Goal: Find specific page/section: Find specific page/section

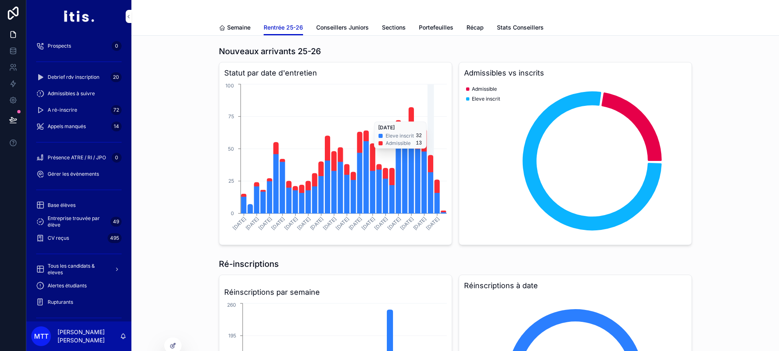
scroll to position [83, 0]
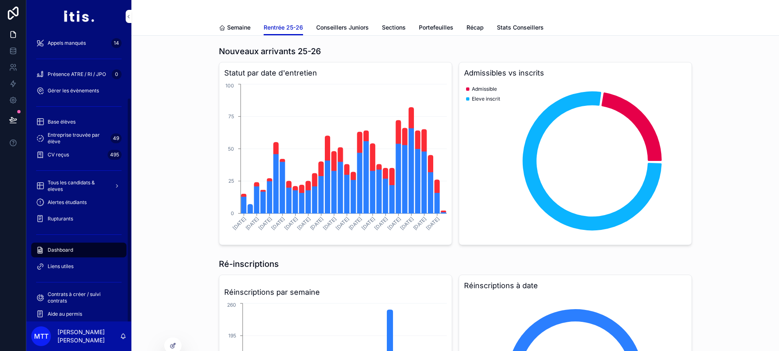
click at [62, 220] on span "Rupturants" at bounding box center [60, 219] width 25 height 7
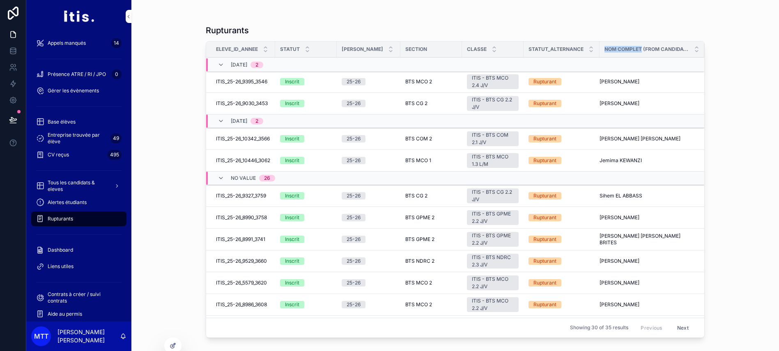
drag, startPoint x: 647, startPoint y: 51, endPoint x: 610, endPoint y: 51, distance: 37.8
click at [610, 51] on div "Nom complet (from CandidatEleve)" at bounding box center [652, 49] width 105 height 16
copy span "Nom complet"
click at [512, 9] on div "Rupturants Eleve_ID_Annee Statut Année Scolaire Section Classe Statut_alternanc…" at bounding box center [455, 170] width 525 height 341
click at [15, 111] on button at bounding box center [13, 119] width 18 height 23
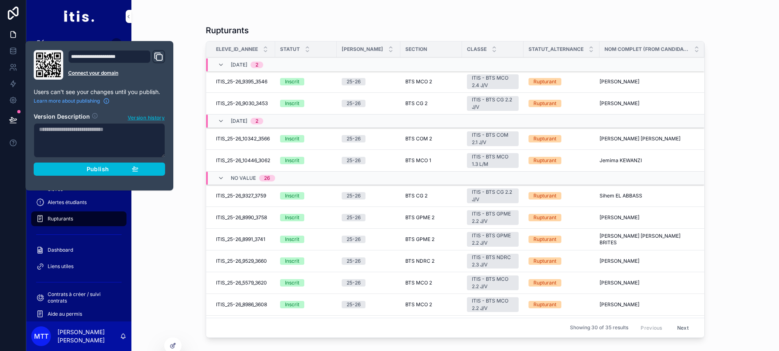
click at [106, 168] on span "Publish" at bounding box center [98, 169] width 22 height 7
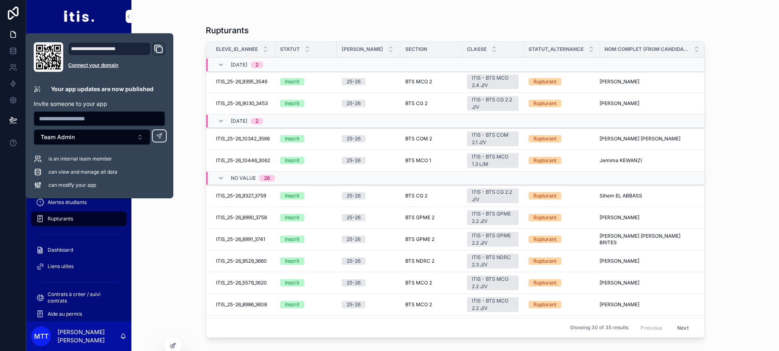
click at [0, 203] on div at bounding box center [13, 175] width 26 height 351
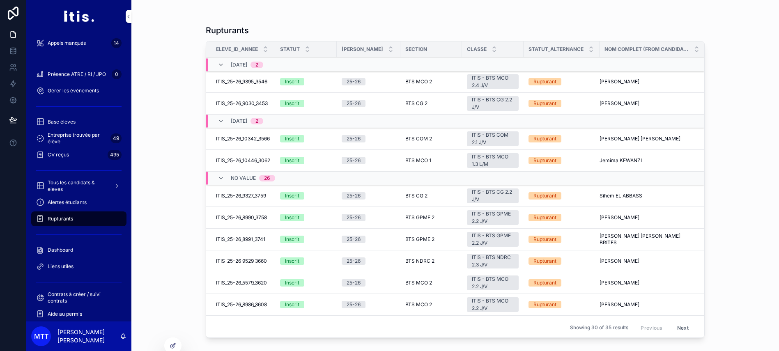
click at [76, 200] on span "Alertes étudiants" at bounding box center [67, 202] width 39 height 7
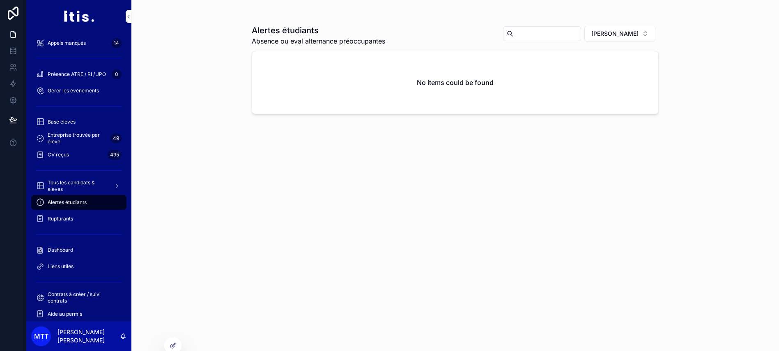
click at [628, 30] on span "[PERSON_NAME]" at bounding box center [615, 34] width 47 height 8
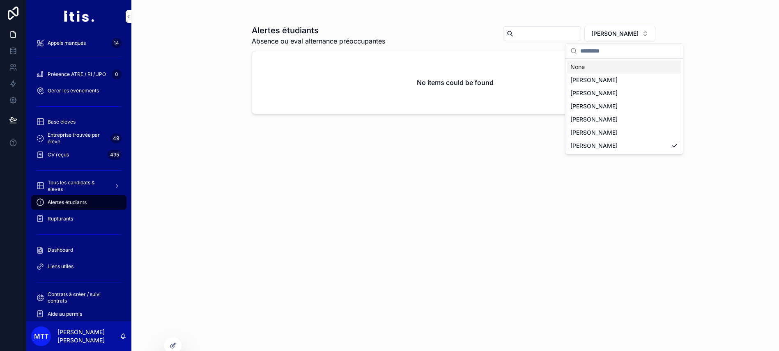
click at [613, 67] on div "None" at bounding box center [624, 66] width 114 height 13
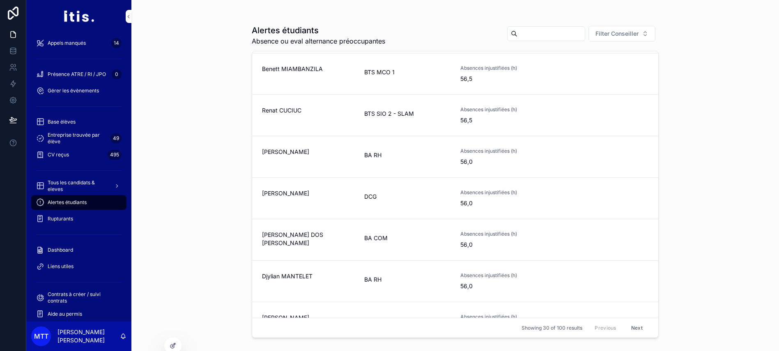
scroll to position [969, 0]
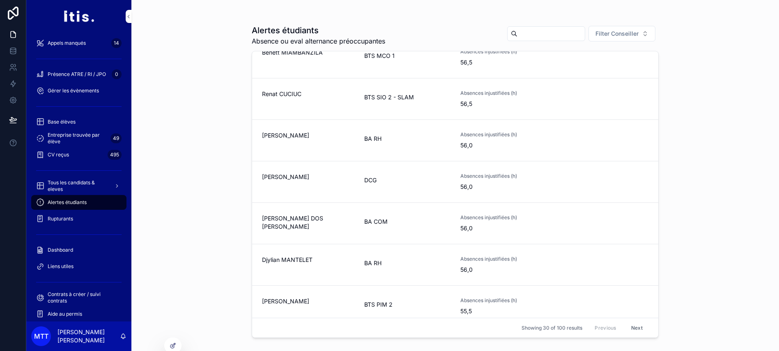
click at [635, 334] on button "Next" at bounding box center [637, 328] width 23 height 13
click at [634, 334] on button "Next" at bounding box center [637, 328] width 23 height 13
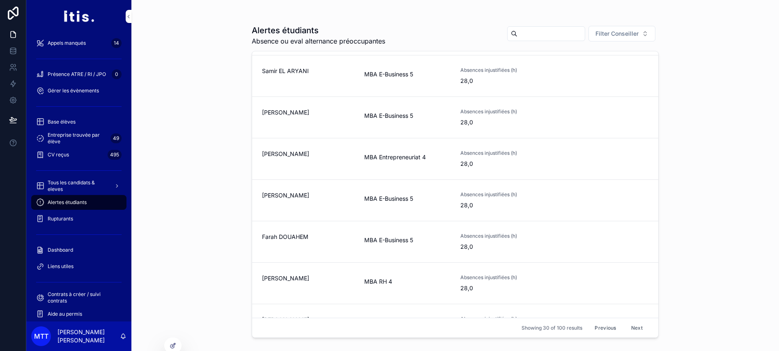
scroll to position [969, 0]
